Goal: Use online tool/utility: Use online tool/utility

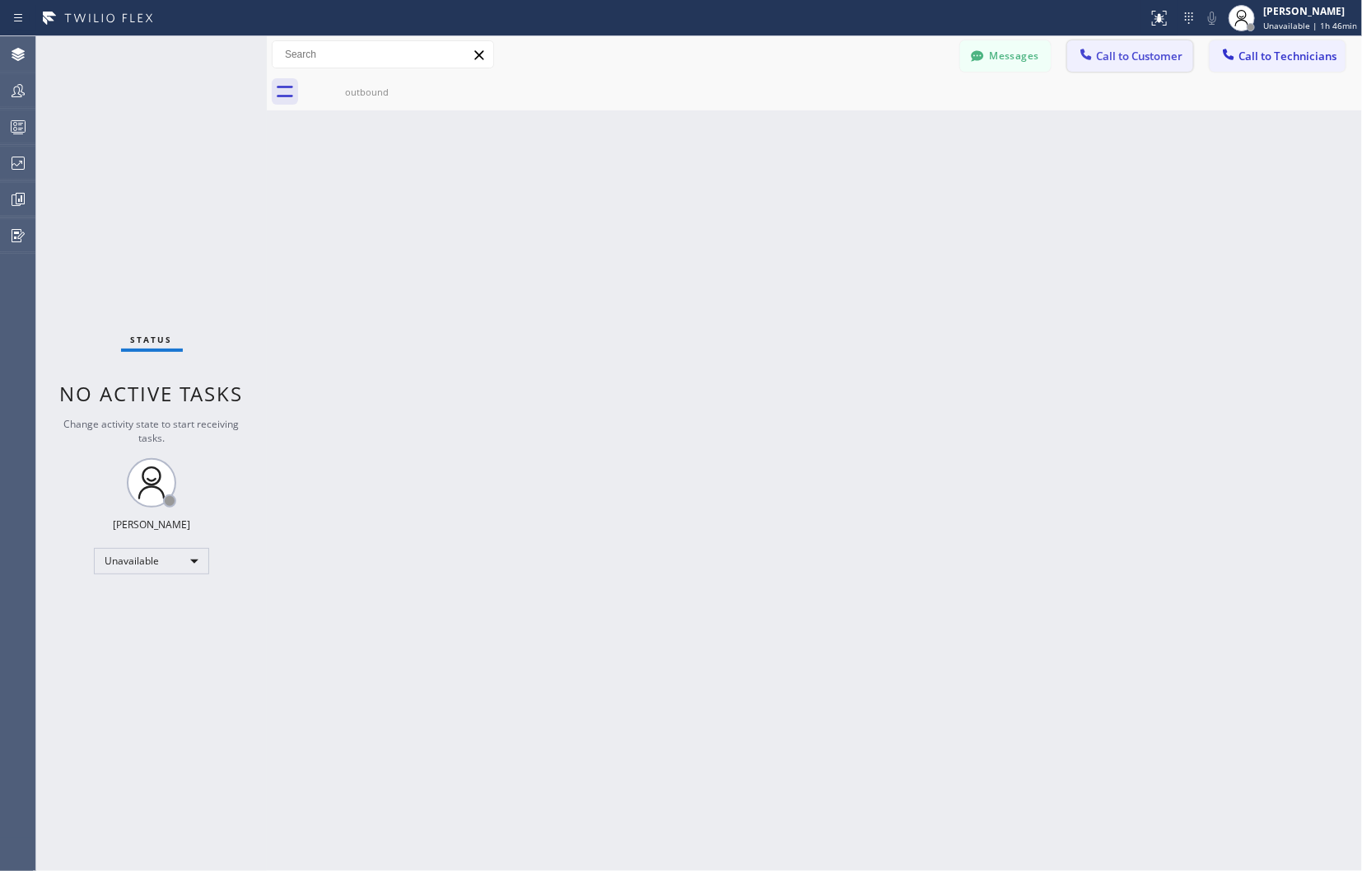
click at [1121, 54] on span "Call to Customer" at bounding box center [1139, 56] width 86 height 15
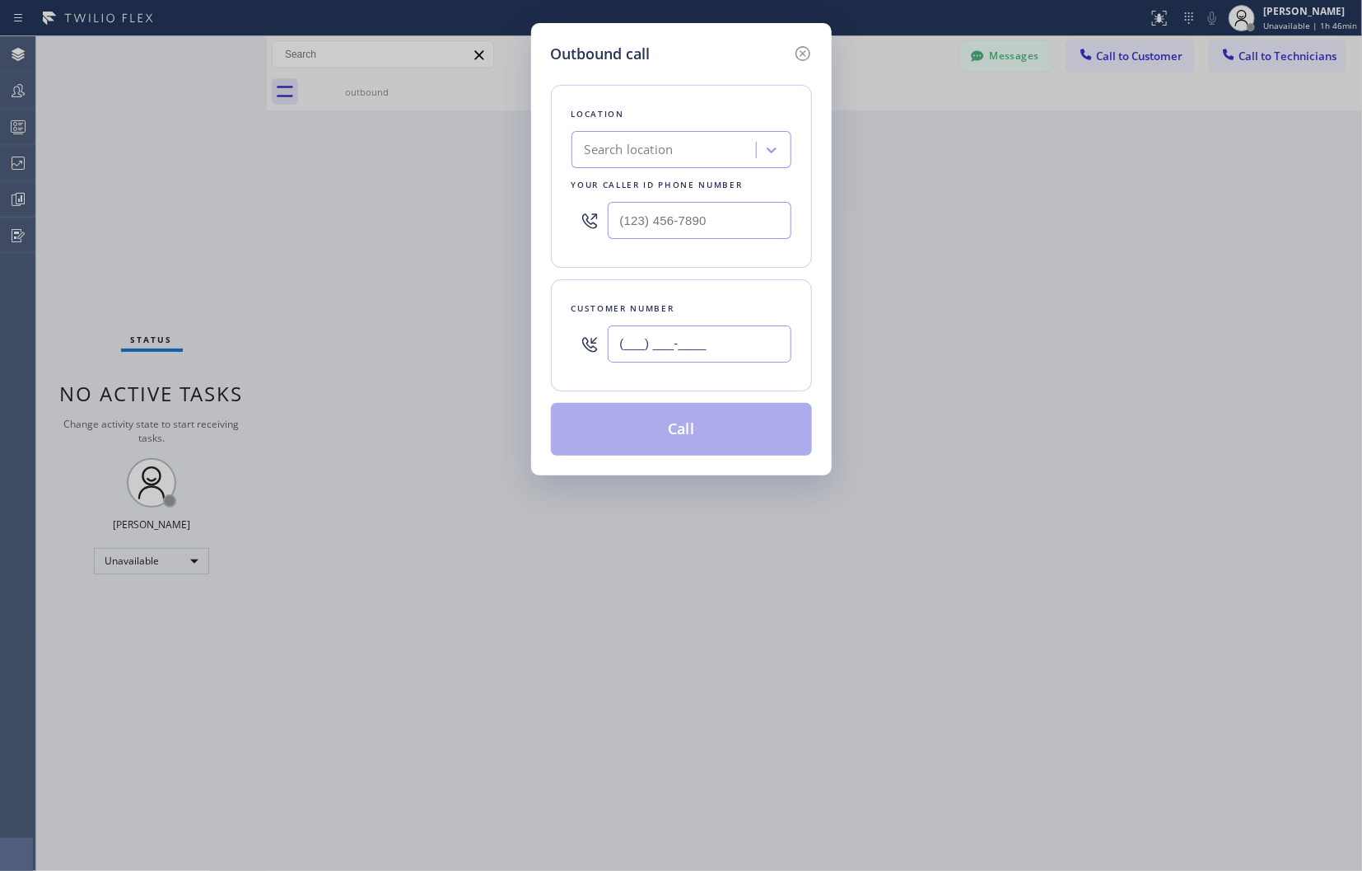
click at [674, 355] on input "(___) ___-____" at bounding box center [700, 343] width 184 height 37
paste input "562) 682-9563"
type input "[PHONE_NUMBER]"
drag, startPoint x: 1134, startPoint y: 254, endPoint x: 995, endPoint y: 257, distance: 139.2
click at [1134, 254] on div "Outbound call Location Search location Your caller id phone number Customer num…" at bounding box center [681, 435] width 1362 height 871
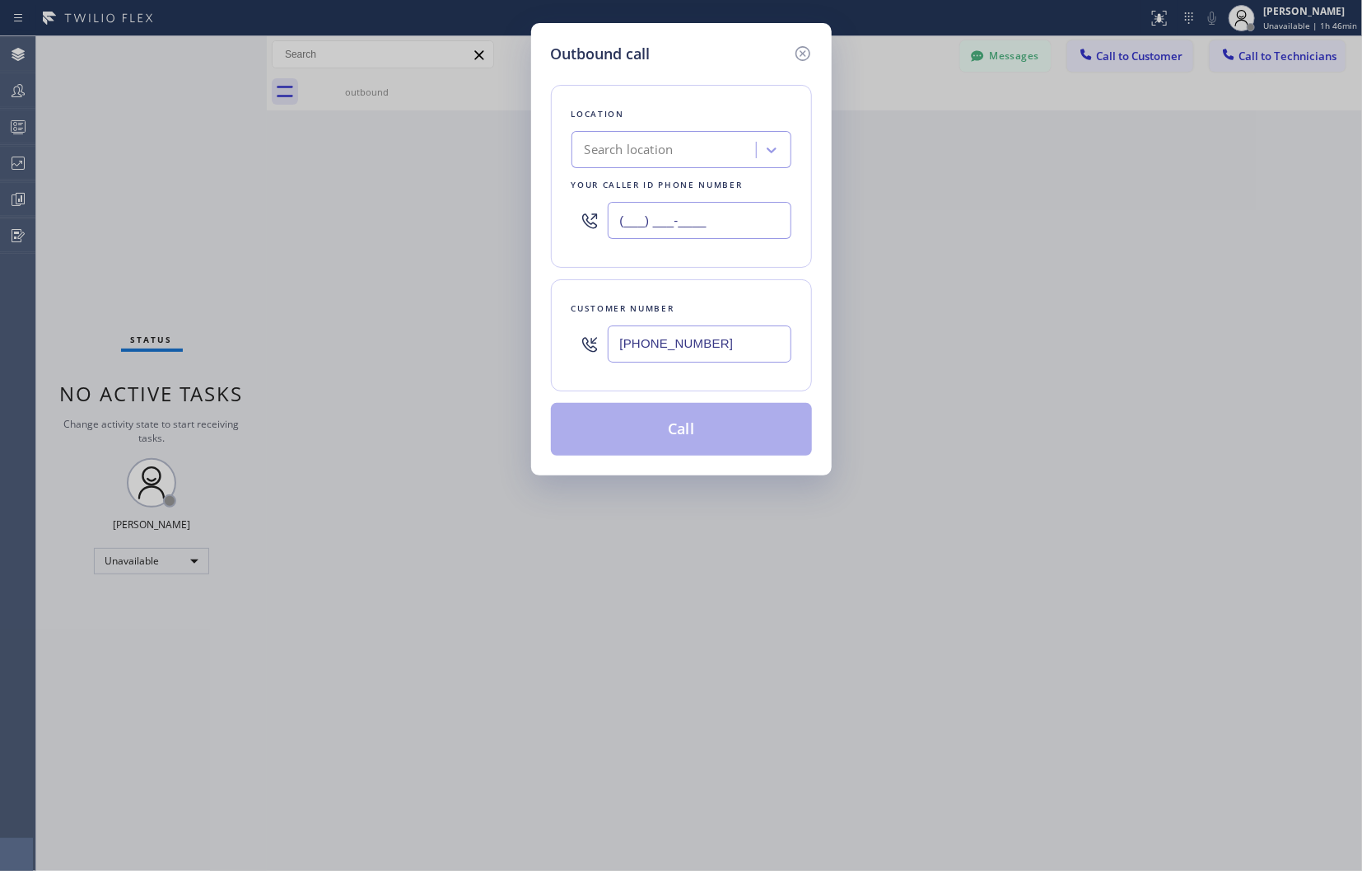
click at [679, 227] on input "(___) ___-____" at bounding box center [700, 220] width 184 height 37
paste input "949) 239-1524"
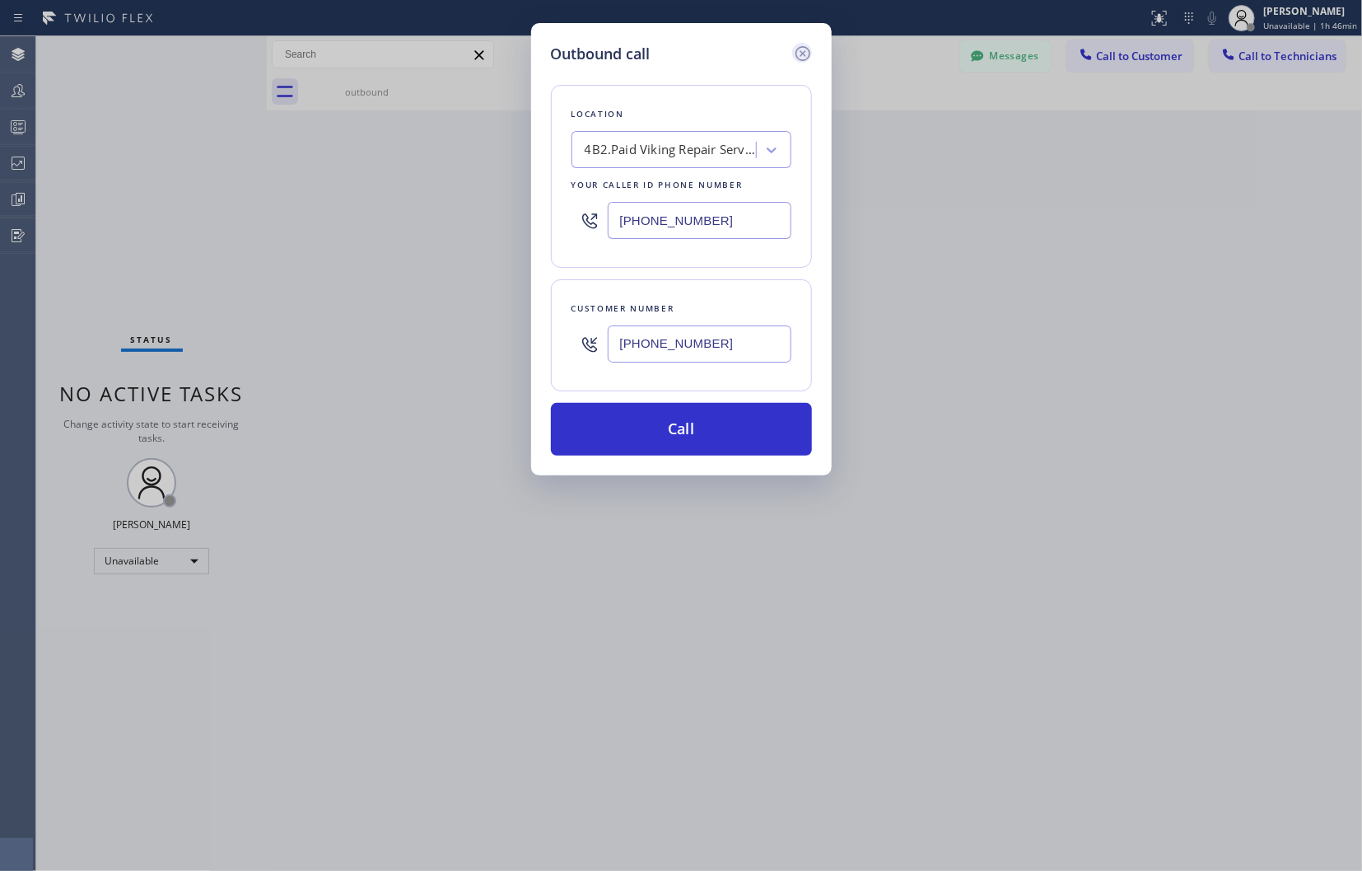
type input "[PHONE_NUMBER]"
click at [805, 52] on icon at bounding box center [803, 54] width 20 height 20
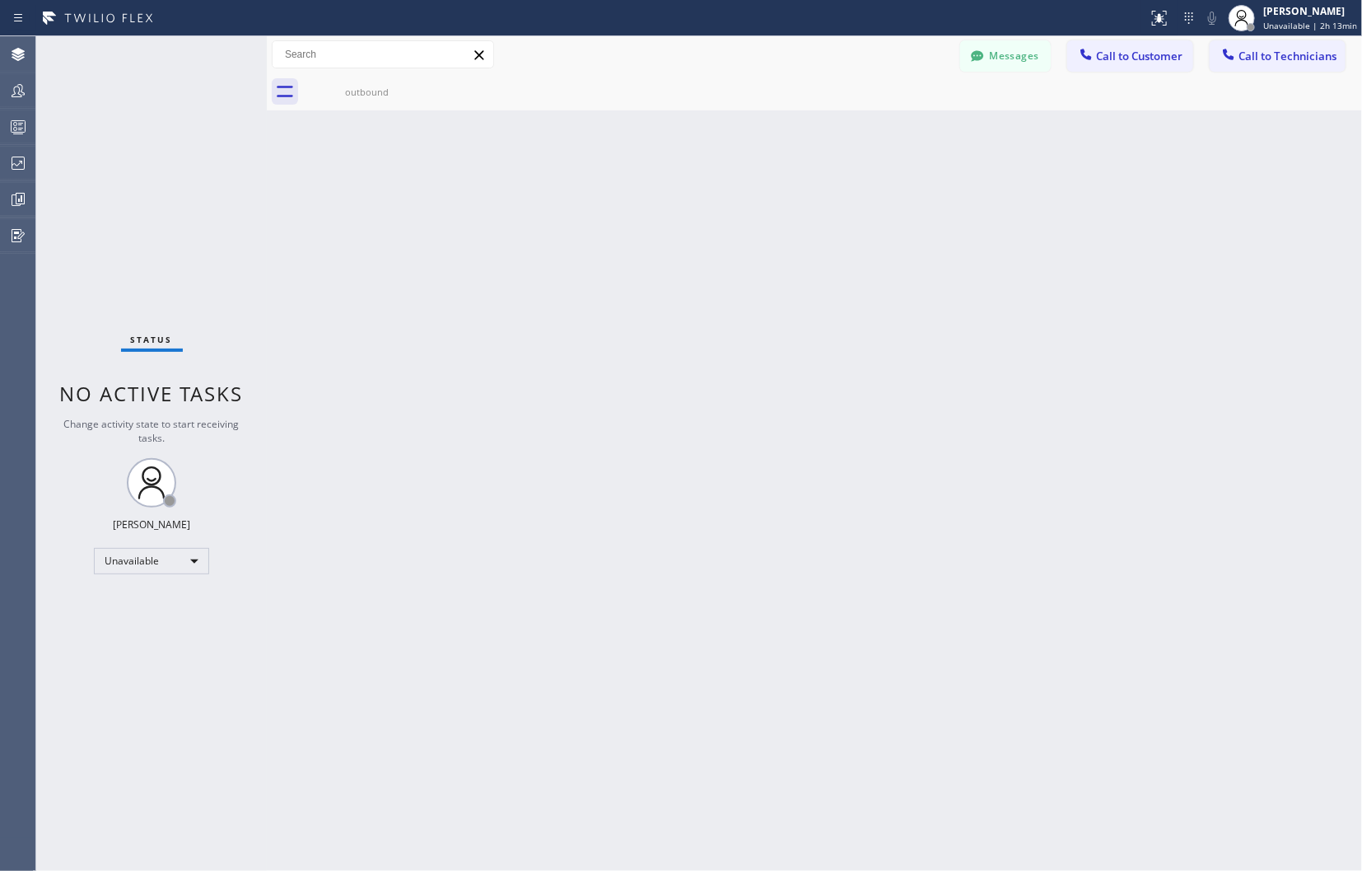
click at [1260, 432] on div "Back to Dashboard Change Sender ID Customers Technicians Select a contact Outbo…" at bounding box center [815, 453] width 1096 height 834
click at [1134, 456] on div "Back to Dashboard Change Sender ID Customers Technicians Select a contact Outbo…" at bounding box center [815, 453] width 1096 height 834
drag, startPoint x: 1154, startPoint y: 467, endPoint x: 1148, endPoint y: 458, distance: 10.7
click at [1154, 467] on div "Back to Dashboard Change Sender ID Customers Technicians Select a contact Outbo…" at bounding box center [815, 453] width 1096 height 834
drag, startPoint x: 1197, startPoint y: 257, endPoint x: 1191, endPoint y: 248, distance: 10.7
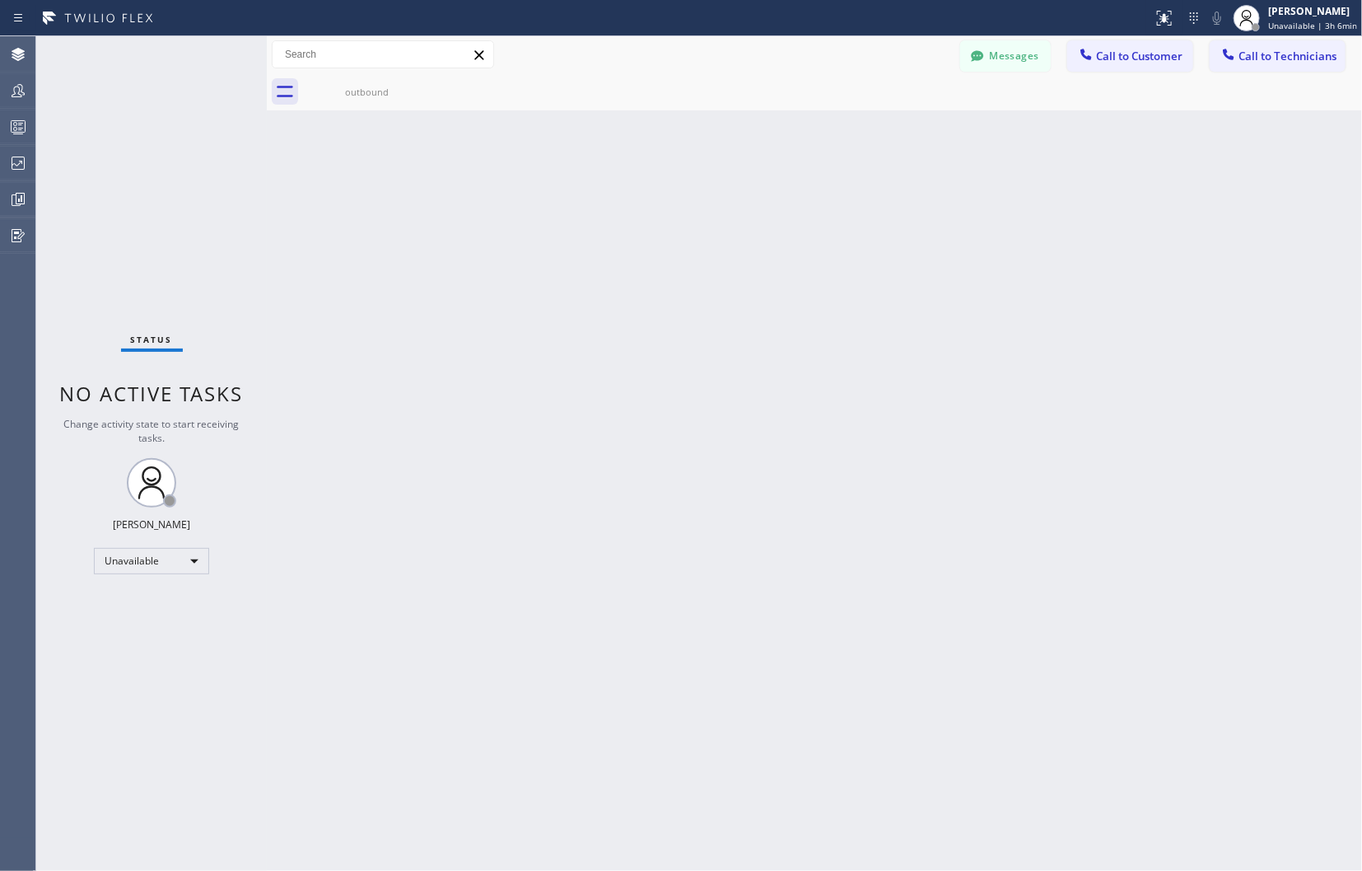
click at [1197, 257] on div "Back to Dashboard Change Sender ID Customers Technicians Select a contact Outbo…" at bounding box center [815, 453] width 1096 height 834
